Goal: Understand process/instructions: Learn about a topic

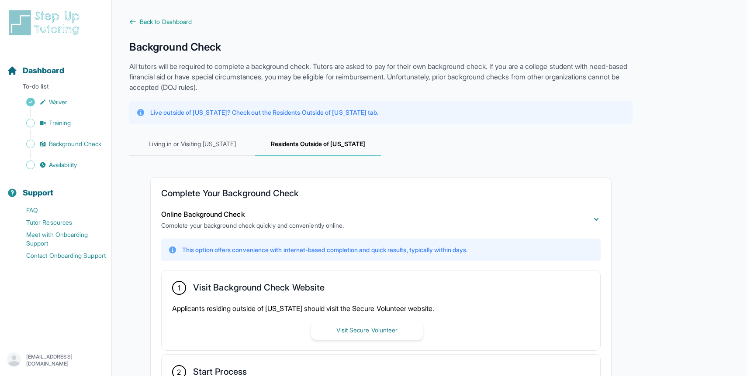
scroll to position [166, 0]
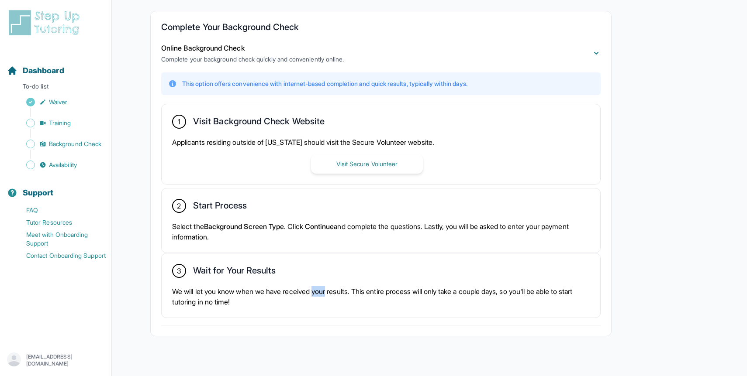
click at [299, 244] on div "2 Start Process Select the Background Screen Type . Click Continue and complete…" at bounding box center [381, 221] width 438 height 64
click at [297, 285] on div "3 Wait for Your Results We will let you know when we have received your results…" at bounding box center [381, 286] width 438 height 64
click at [291, 286] on p "We will let you know when we have received your results. This entire process wi…" at bounding box center [380, 296] width 417 height 21
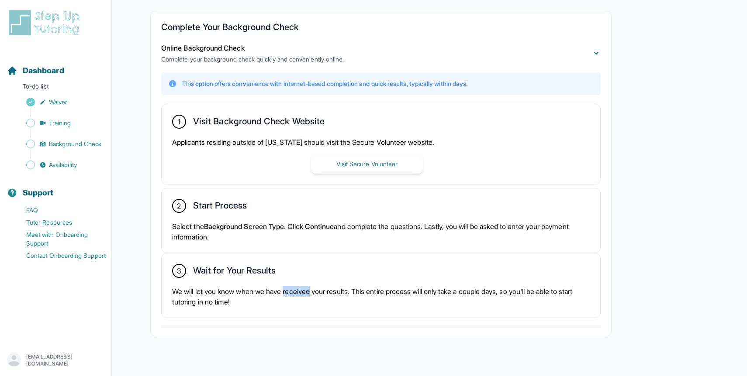
click at [287, 286] on p "We will let you know when we have received your results. This entire process wi…" at bounding box center [380, 296] width 417 height 21
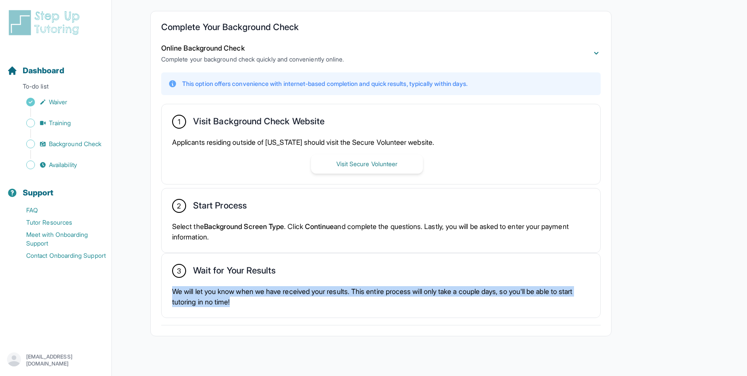
click at [287, 286] on p "We will let you know when we have received your results. This entire process wi…" at bounding box center [380, 296] width 417 height 21
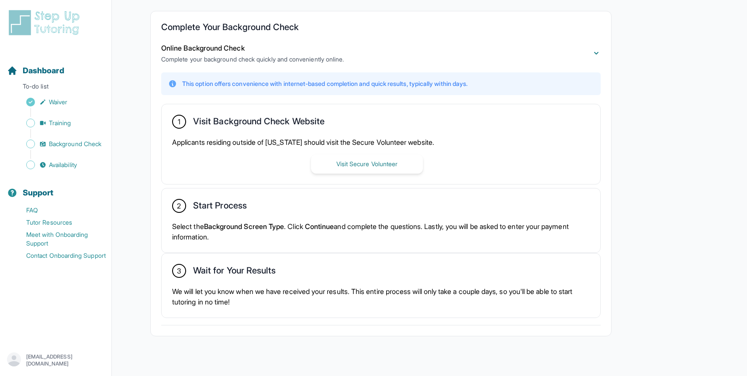
click at [287, 286] on p "We will let you know when we have received your results. This entire process wi…" at bounding box center [380, 296] width 417 height 21
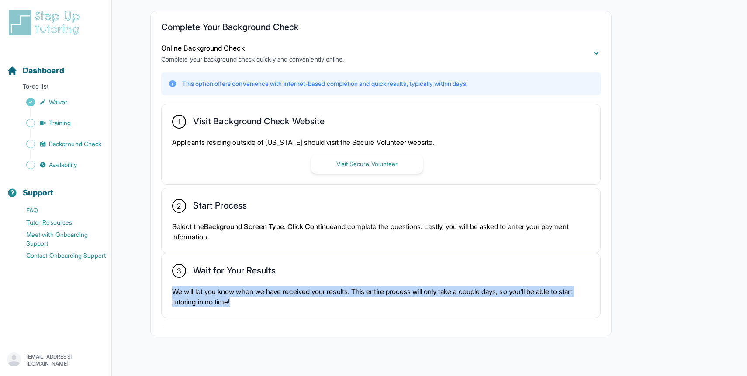
click at [295, 213] on div "2 Start Process" at bounding box center [380, 206] width 417 height 15
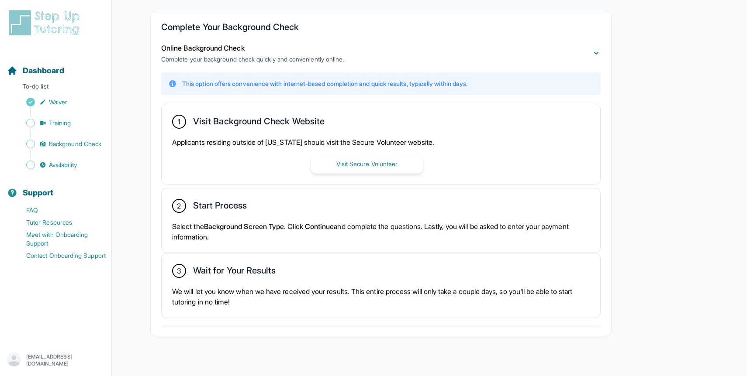
click at [295, 213] on div "2 Start Process" at bounding box center [380, 206] width 417 height 15
click at [294, 222] on p "Select the Background Screen Type . Click Continue and complete the questions. …" at bounding box center [380, 231] width 417 height 21
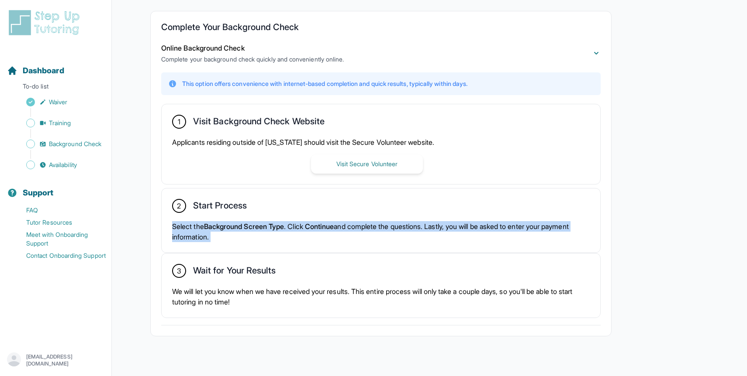
click at [279, 221] on p "Select the Background Screen Type . Click Continue and complete the questions. …" at bounding box center [380, 231] width 417 height 21
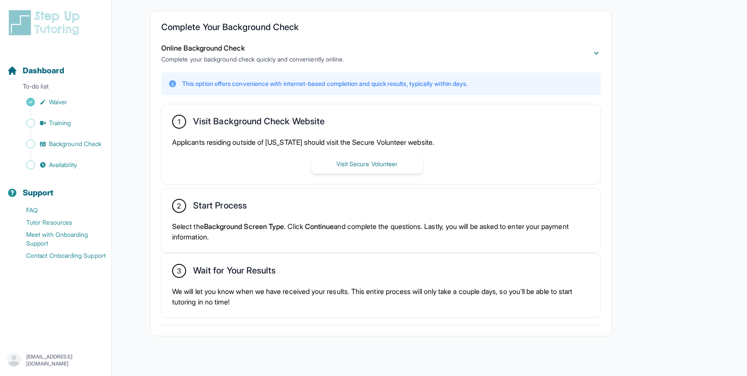
click at [301, 227] on p "Select the Background Screen Type . Click Continue and complete the questions. …" at bounding box center [380, 231] width 417 height 21
click at [309, 226] on p "Select the Background Screen Type . Click Continue and complete the questions. …" at bounding box center [380, 231] width 417 height 21
click at [303, 228] on p "Select the Background Screen Type . Click Continue and complete the questions. …" at bounding box center [380, 231] width 417 height 21
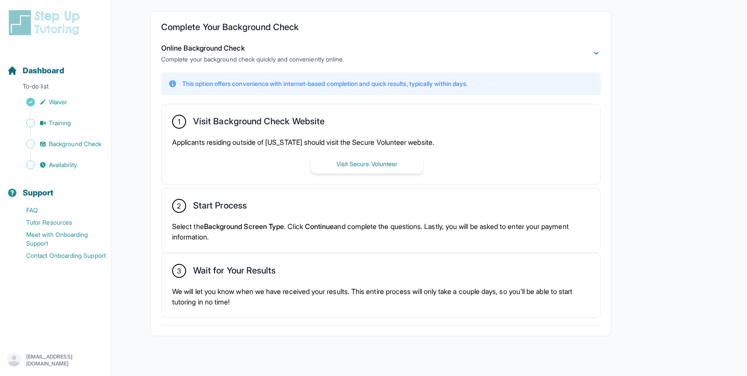
click at [303, 228] on p "Select the Background Screen Type . Click Continue and complete the questions. …" at bounding box center [380, 231] width 417 height 21
click at [301, 228] on p "Select the Background Screen Type . Click Continue and complete the questions. …" at bounding box center [380, 231] width 417 height 21
click at [299, 228] on p "Select the Background Screen Type . Click Continue and complete the questions. …" at bounding box center [380, 231] width 417 height 21
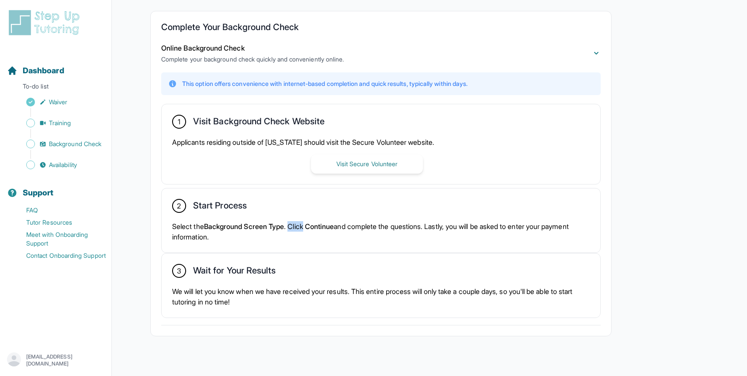
click at [299, 228] on p "Select the Background Screen Type . Click Continue and complete the questions. …" at bounding box center [380, 231] width 417 height 21
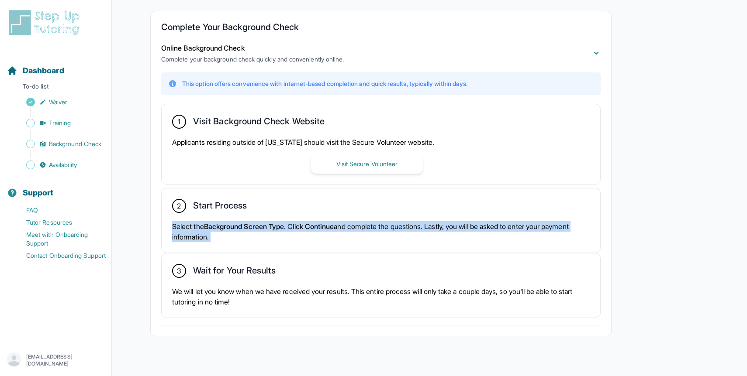
click at [294, 228] on p "Select the Background Screen Type . Click Continue and complete the questions. …" at bounding box center [380, 231] width 417 height 21
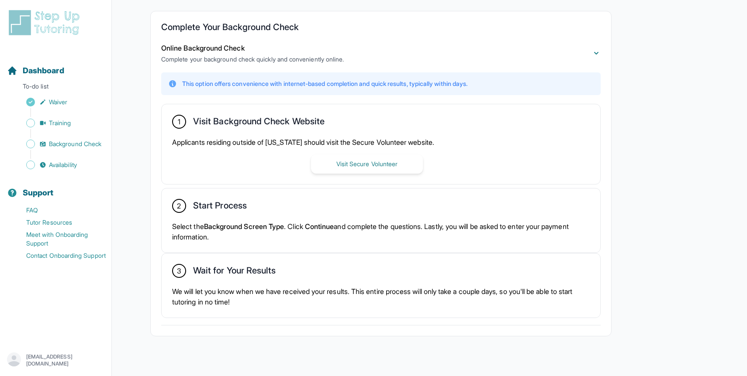
click at [294, 228] on p "Select the Background Screen Type . Click Continue and complete the questions. …" at bounding box center [380, 231] width 417 height 21
click at [234, 233] on p "Select the Background Screen Type . Click Continue and complete the questions. …" at bounding box center [380, 231] width 417 height 21
click at [227, 224] on span "Background Screen Type" at bounding box center [244, 226] width 80 height 9
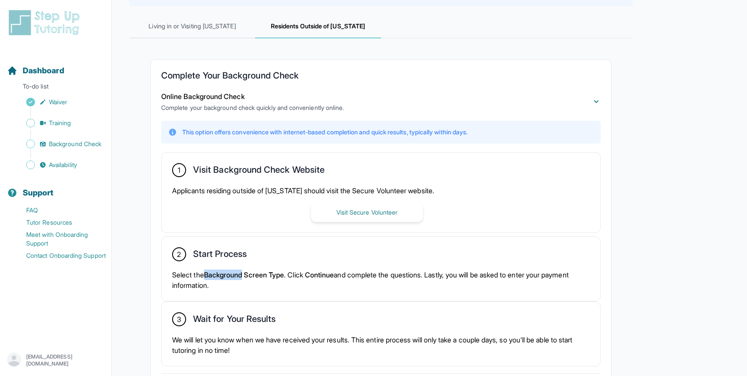
scroll to position [178, 0]
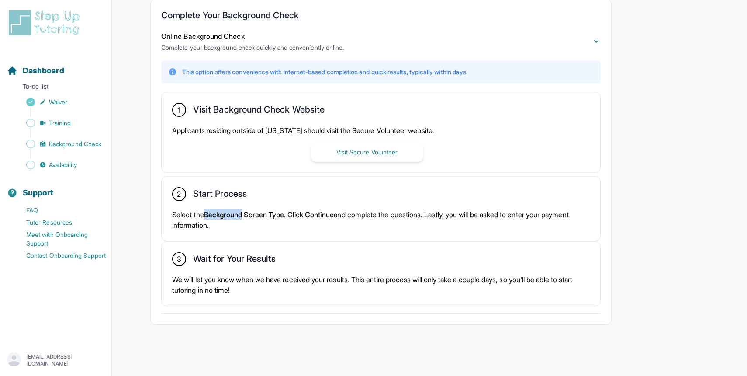
click at [248, 229] on p "Select the Background Screen Type . Click Continue and complete the questions. …" at bounding box center [380, 220] width 417 height 21
click at [298, 211] on p "Select the Background Screen Type . Click Continue and complete the questions. …" at bounding box center [380, 220] width 417 height 21
click at [284, 213] on span "Background Screen Type" at bounding box center [244, 214] width 80 height 9
